Goal: Task Accomplishment & Management: Use online tool/utility

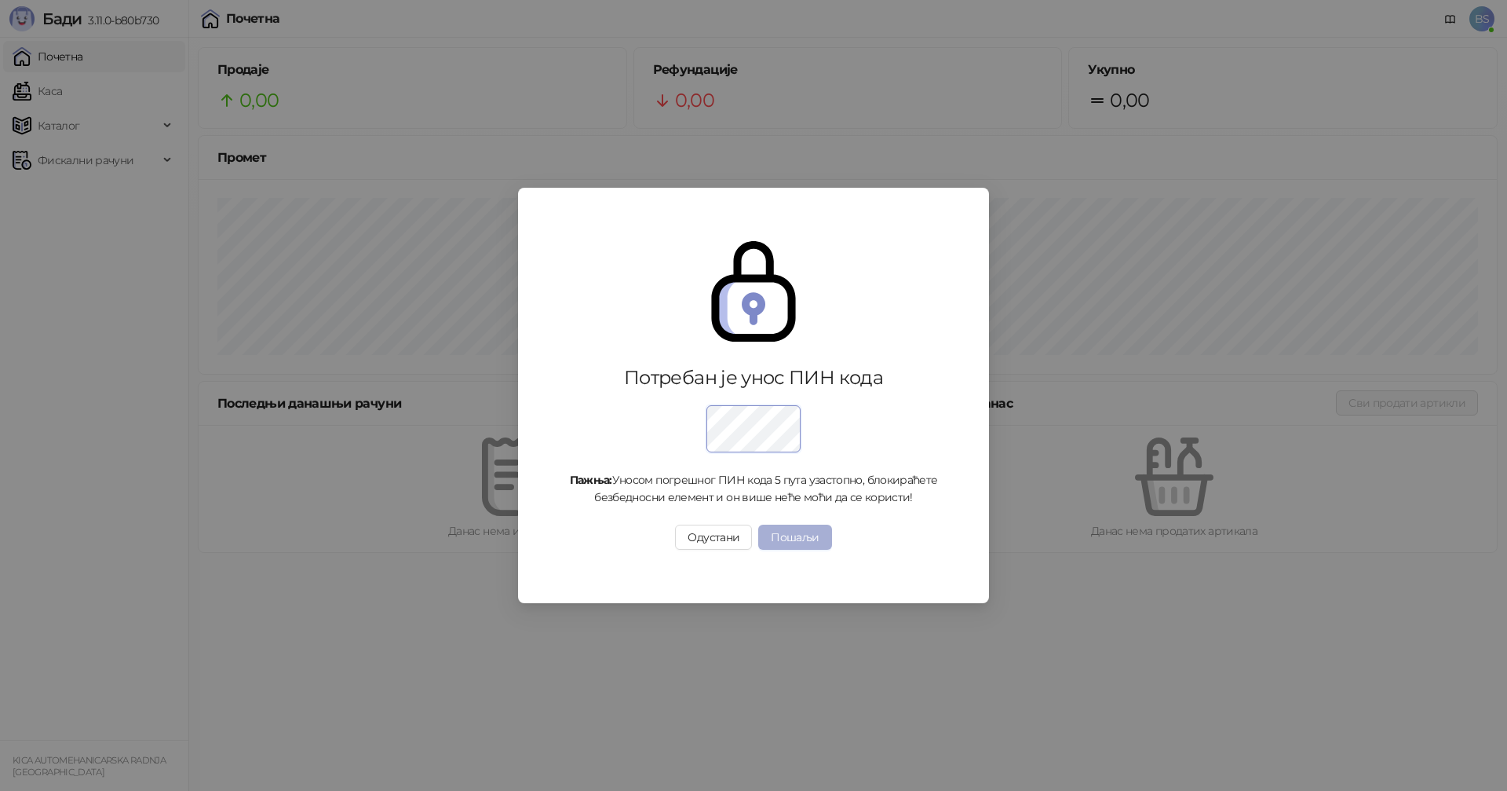
click at [792, 534] on button "Пошаљи" at bounding box center [794, 536] width 73 height 25
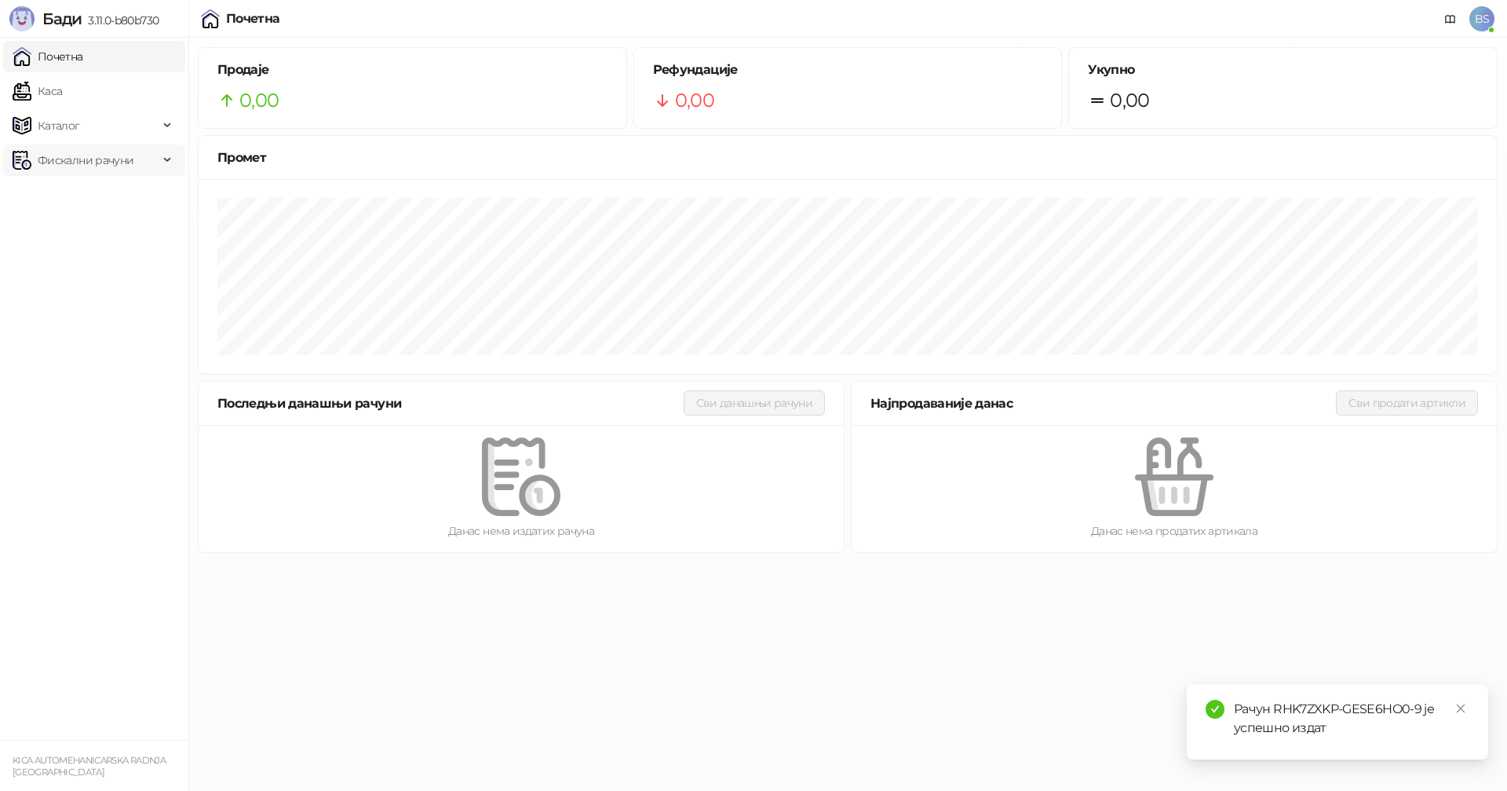
click at [63, 167] on span "Фискални рачуни" at bounding box center [86, 159] width 96 height 31
click at [74, 193] on link "Издати рачуни" at bounding box center [71, 194] width 105 height 31
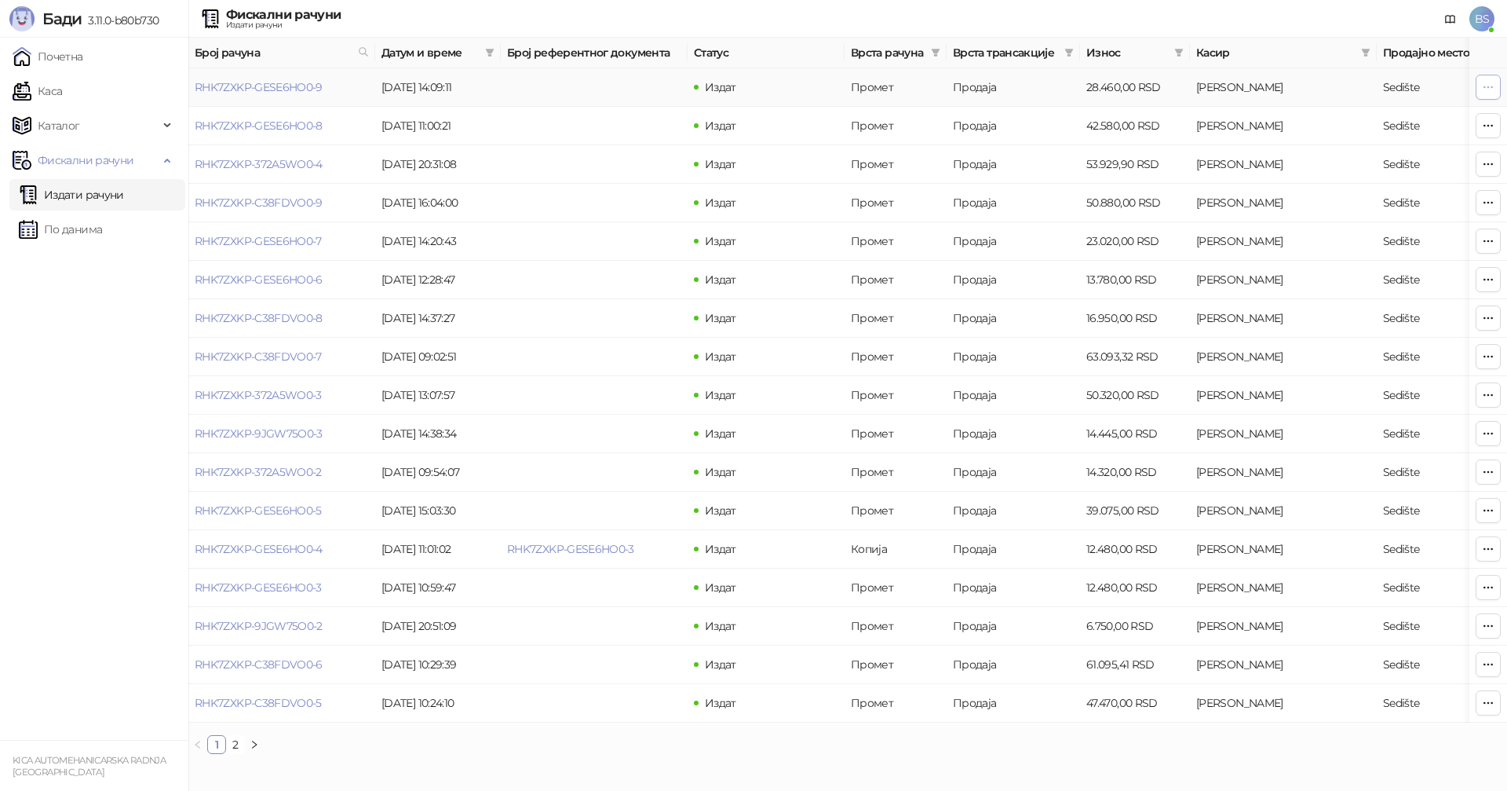
click at [1486, 86] on icon "button" at bounding box center [1488, 87] width 13 height 13
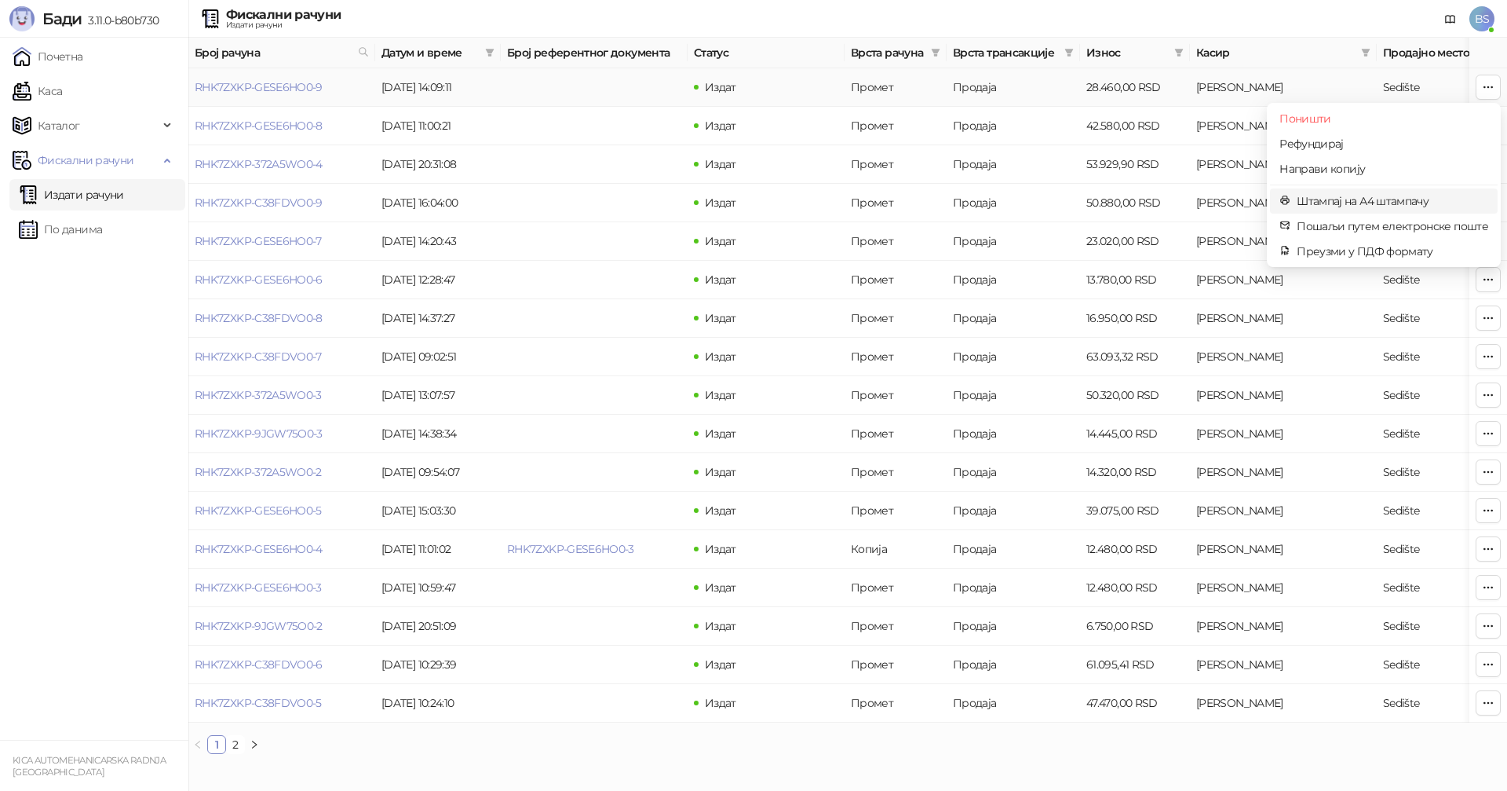
click at [1344, 199] on span "Штампај на А4 штампачу" at bounding box center [1393, 200] width 192 height 17
